Goal: Information Seeking & Learning: Learn about a topic

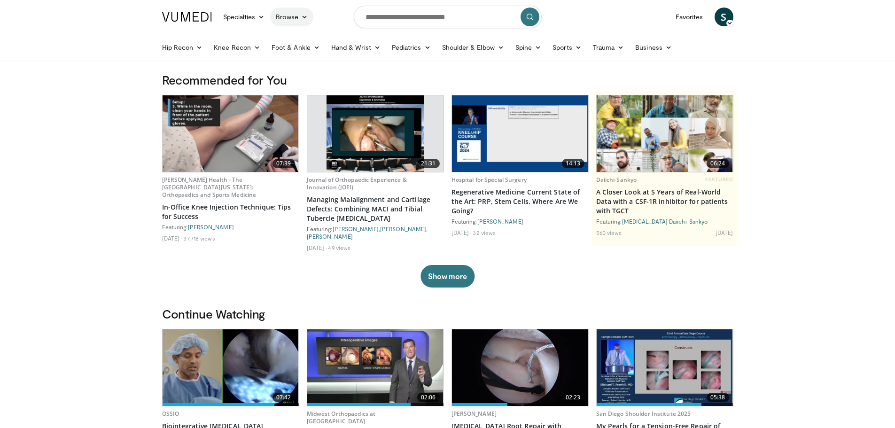
click at [309, 12] on link "Browse" at bounding box center [291, 17] width 43 height 19
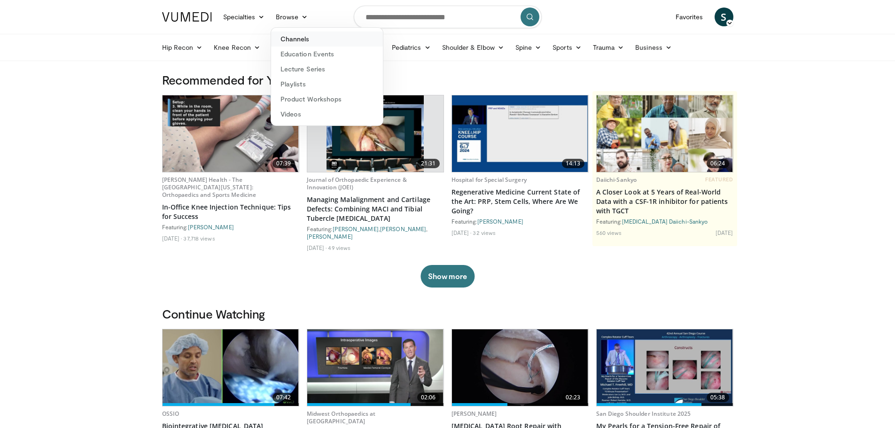
click at [307, 40] on link "Channels" at bounding box center [327, 38] width 112 height 15
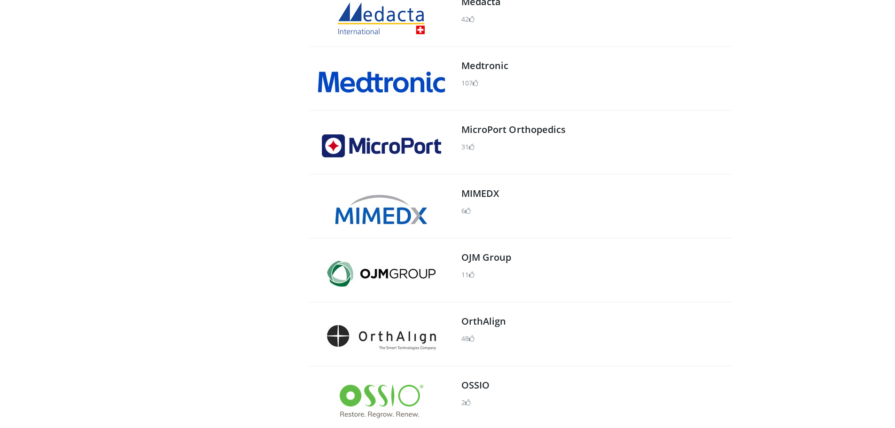
scroll to position [752, 0]
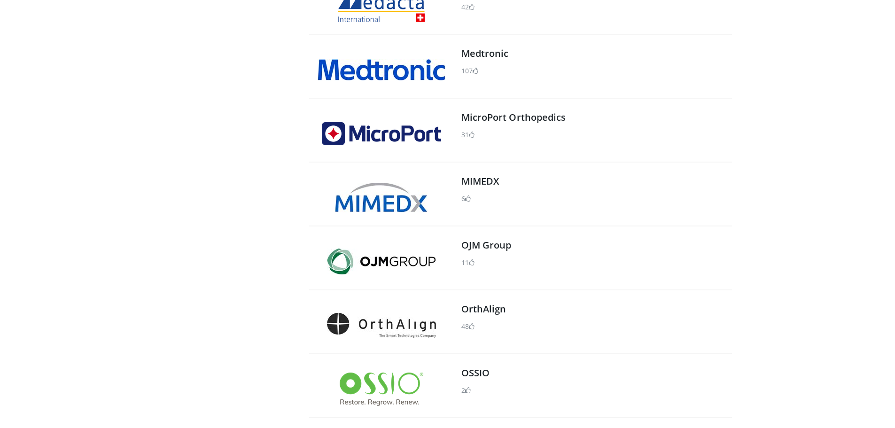
click at [387, 378] on img at bounding box center [382, 389] width 84 height 33
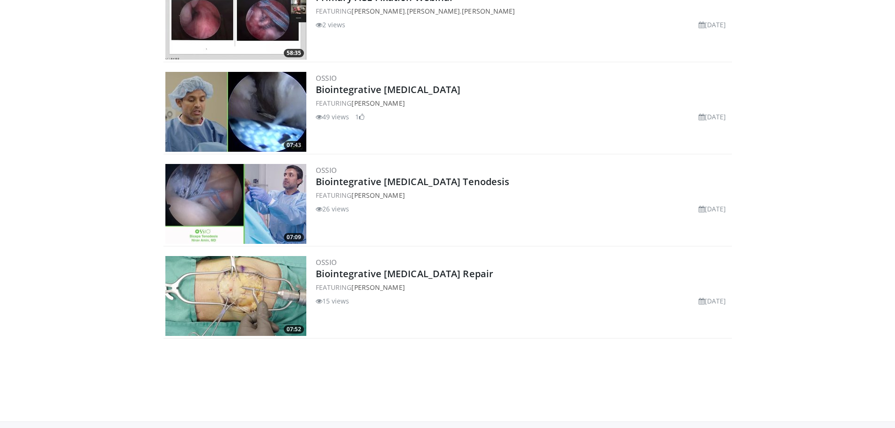
scroll to position [658, 0]
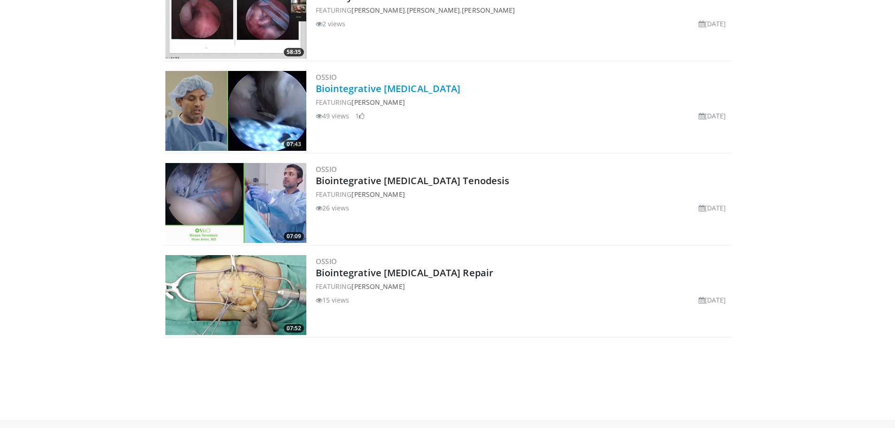
click at [344, 88] on link "Biointegrative Rotator Cuff Repair" at bounding box center [388, 88] width 145 height 13
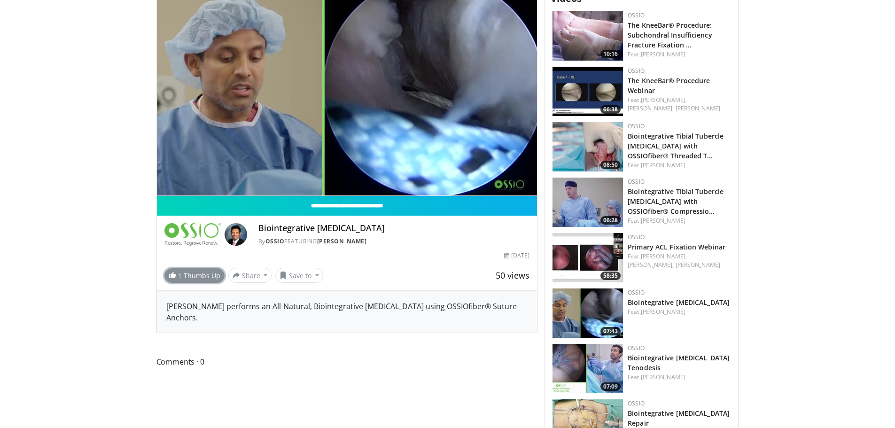
click at [200, 273] on link "1 Thumbs Up" at bounding box center [194, 275] width 60 height 15
click at [104, 287] on body "Specialties Adult & Family Medicine Allergy, Asthma, Immunology Anesthesiology …" at bounding box center [447, 163] width 895 height 890
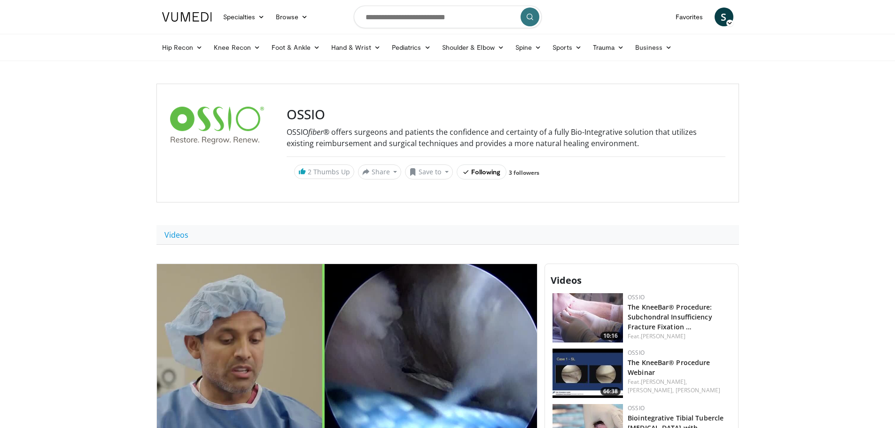
click at [197, 18] on img at bounding box center [187, 16] width 50 height 9
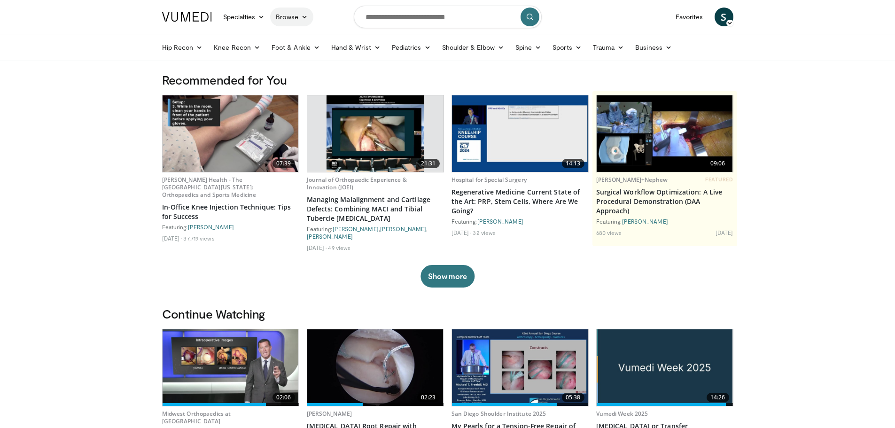
click at [288, 20] on link "Browse" at bounding box center [291, 17] width 43 height 19
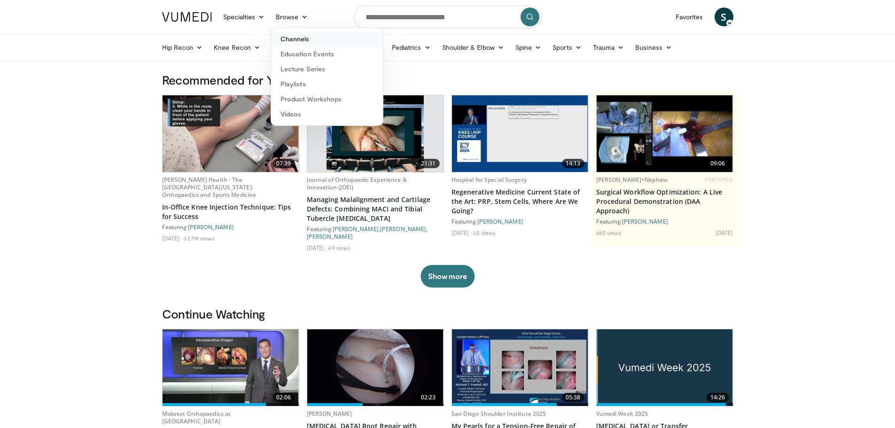
click at [297, 38] on link "Channels" at bounding box center [327, 38] width 112 height 15
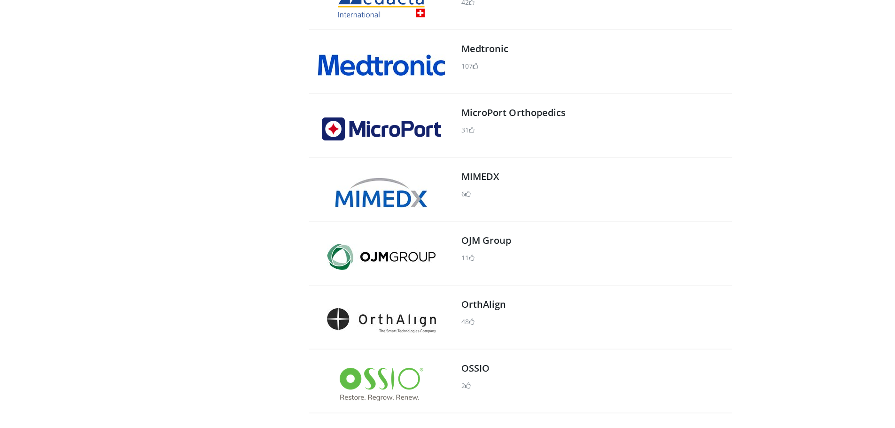
scroll to position [893, 0]
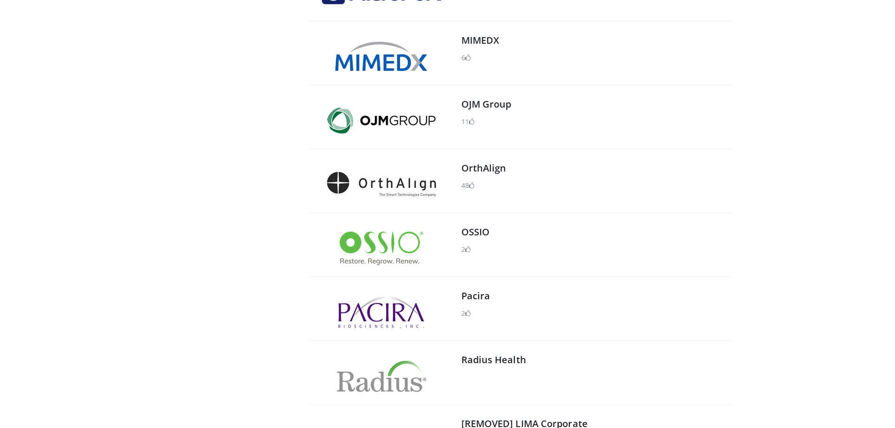
click at [398, 248] on img at bounding box center [382, 248] width 84 height 33
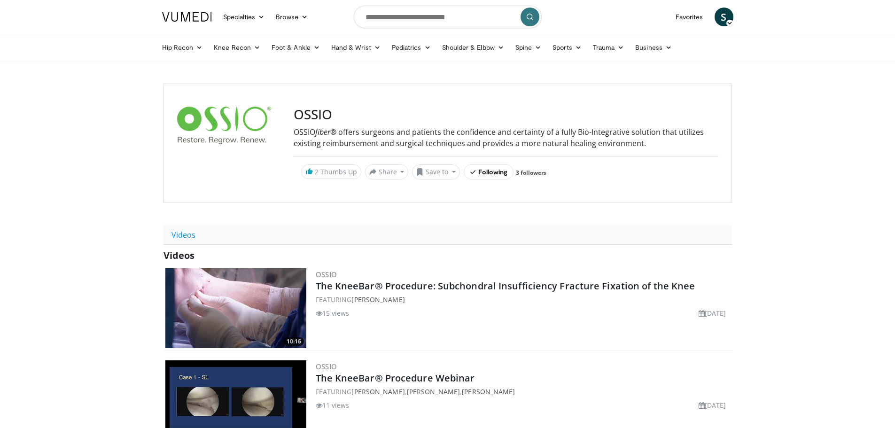
click at [192, 20] on img at bounding box center [187, 16] width 50 height 9
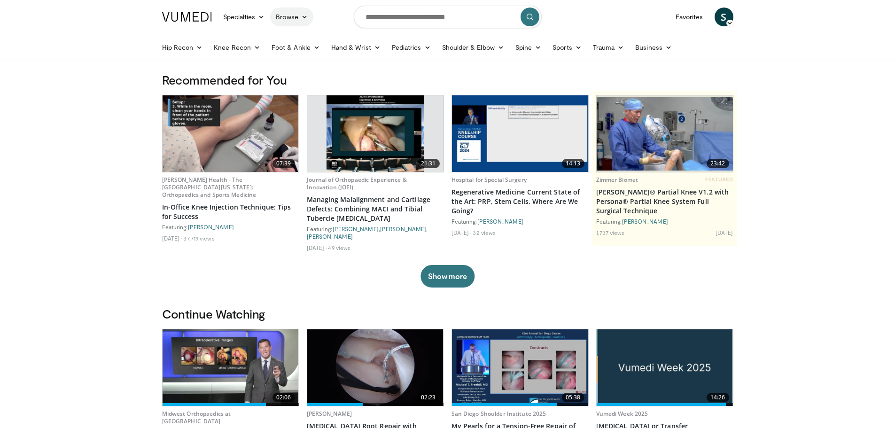
click at [290, 18] on link "Browse" at bounding box center [291, 17] width 43 height 19
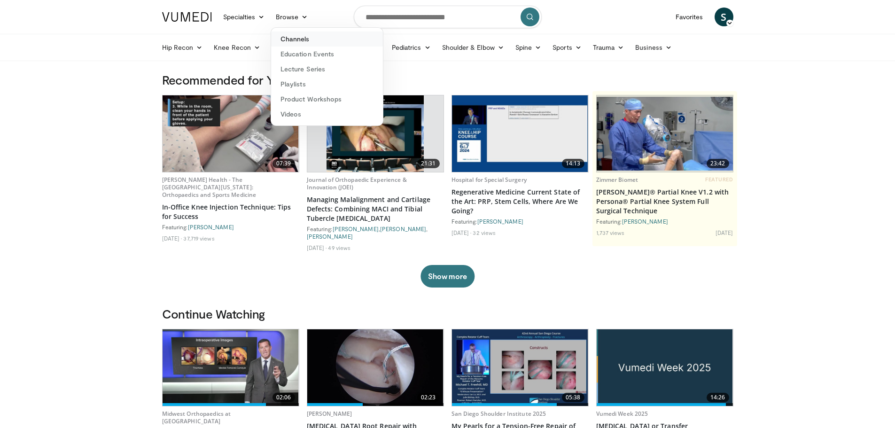
click at [307, 46] on link "Channels" at bounding box center [327, 38] width 112 height 15
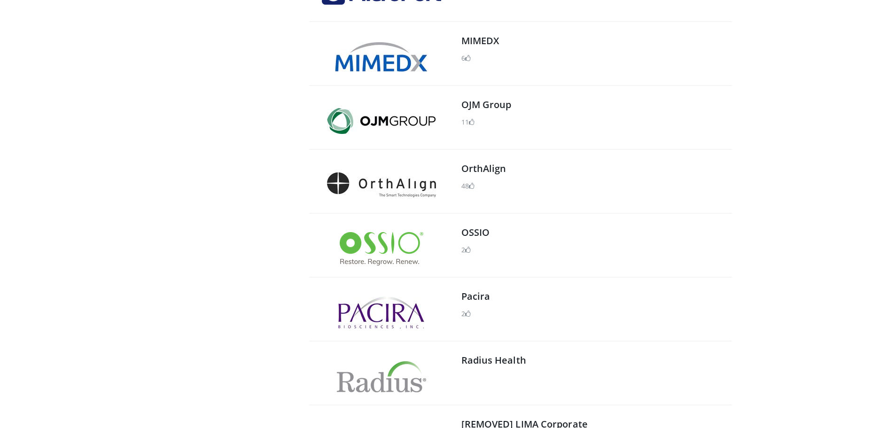
scroll to position [893, 0]
click at [406, 273] on div at bounding box center [381, 249] width 141 height 52
click at [404, 251] on img at bounding box center [382, 248] width 84 height 33
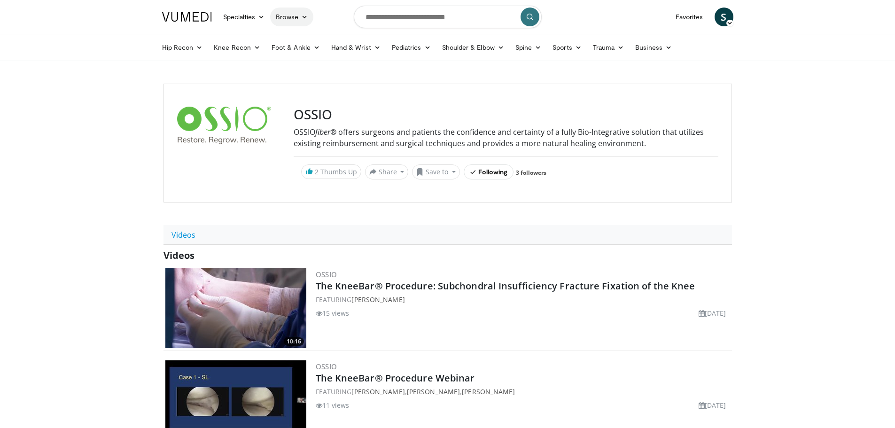
click at [297, 19] on link "Browse" at bounding box center [291, 17] width 43 height 19
click at [303, 39] on link "Channels" at bounding box center [327, 38] width 112 height 15
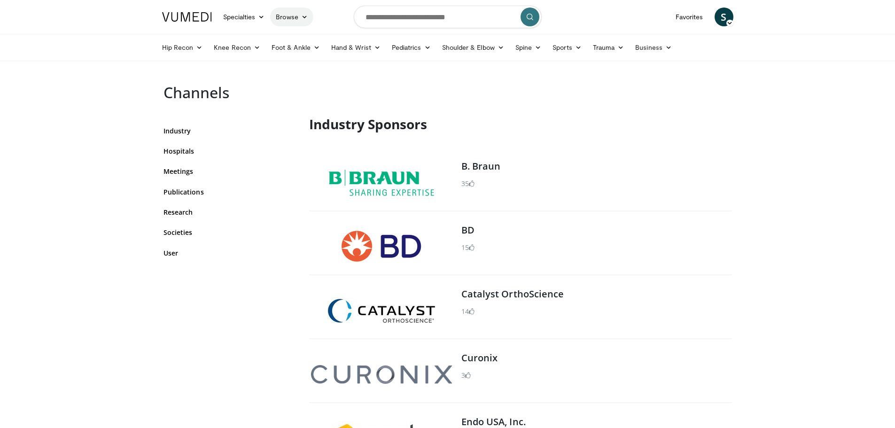
click at [289, 19] on link "Browse" at bounding box center [291, 17] width 43 height 19
click at [302, 36] on link "Channels" at bounding box center [327, 38] width 112 height 15
click at [295, 23] on link "Browse" at bounding box center [291, 17] width 43 height 19
click at [301, 65] on link "Lecture Series" at bounding box center [327, 69] width 112 height 15
